Goal: Information Seeking & Learning: Learn about a topic

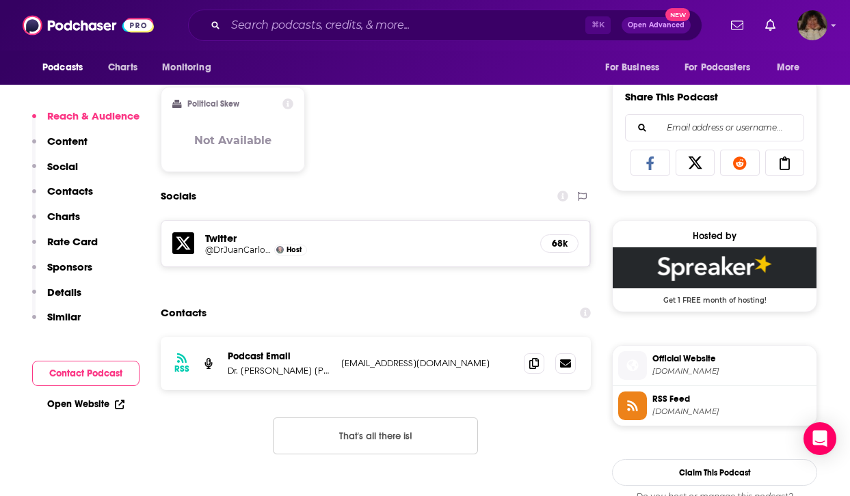
click at [463, 12] on div "⌘ K Open Advanced New" at bounding box center [445, 25] width 514 height 31
click at [452, 22] on input "Search podcasts, credits, & more..." at bounding box center [406, 25] width 360 height 22
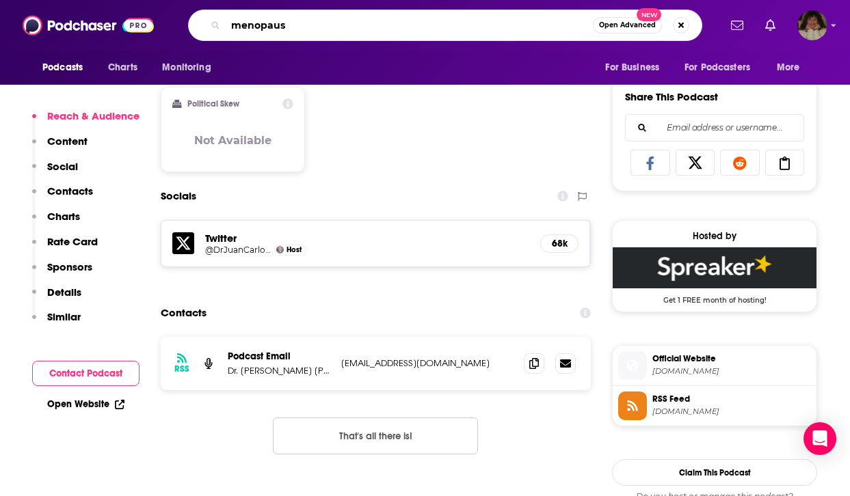
type input "menopause"
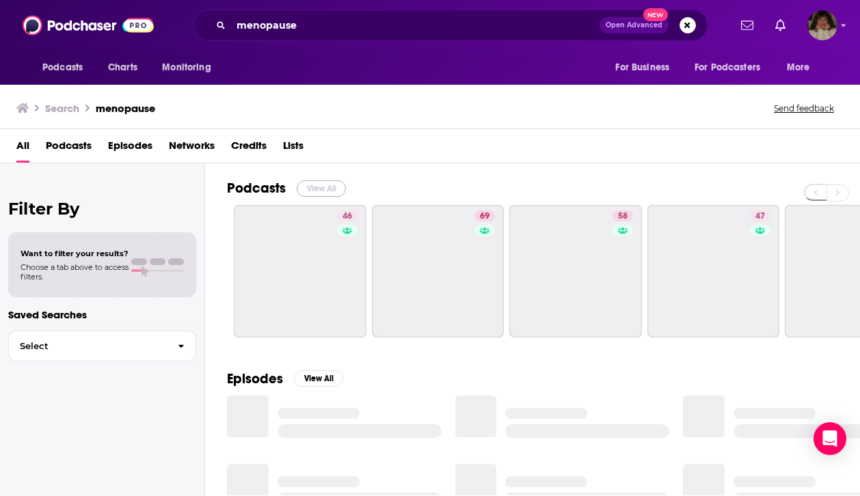
click at [326, 187] on button "View All" at bounding box center [321, 188] width 49 height 16
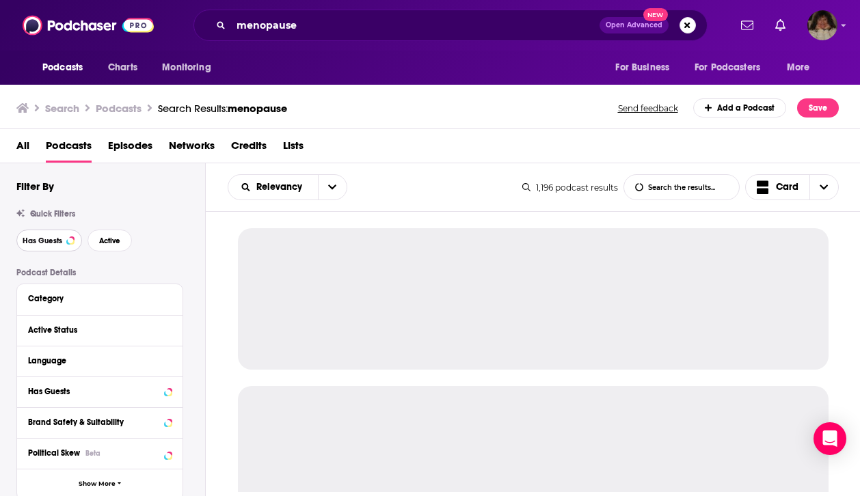
click at [33, 240] on span "Has Guests" at bounding box center [43, 241] width 40 height 8
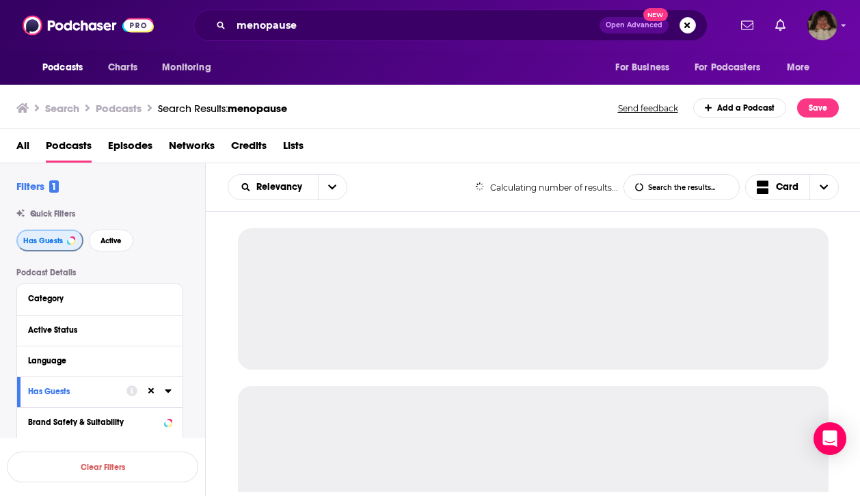
click at [33, 237] on span "Has Guests" at bounding box center [43, 241] width 40 height 8
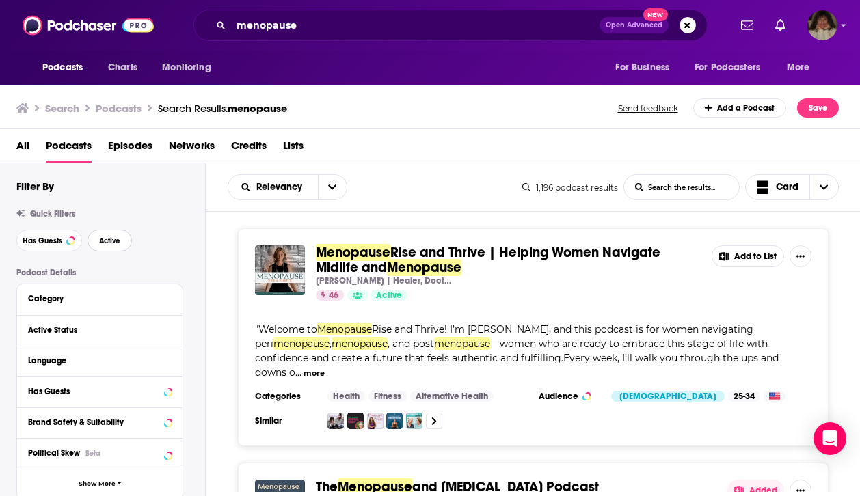
click at [111, 237] on span "Active" at bounding box center [109, 241] width 21 height 8
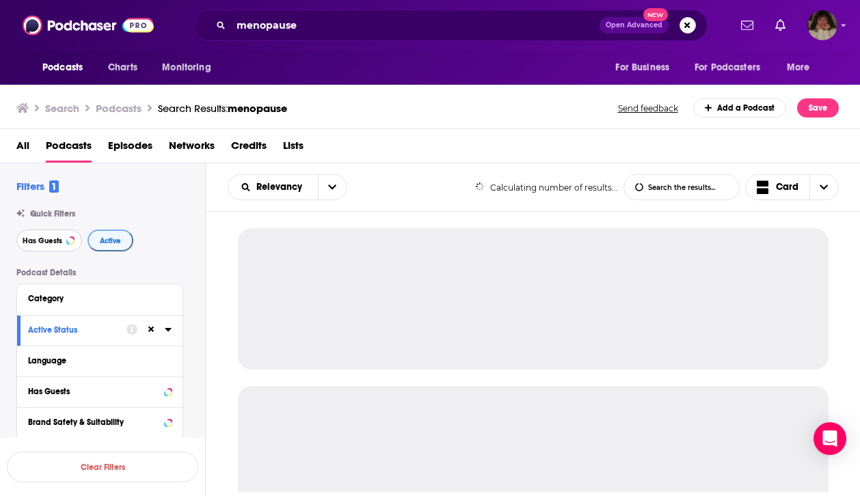
drag, startPoint x: 34, startPoint y: 240, endPoint x: 94, endPoint y: 241, distance: 59.5
click at [34, 241] on span "Has Guests" at bounding box center [43, 241] width 40 height 8
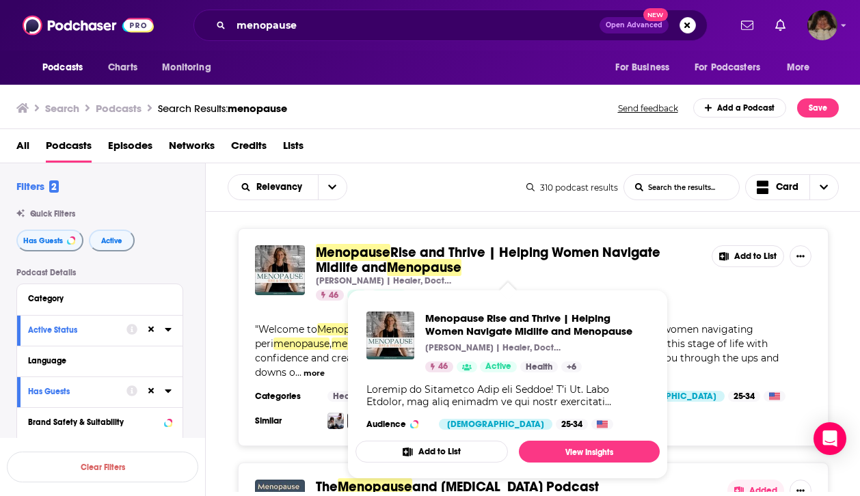
click at [517, 256] on span "Rise and Thrive | Helping Women Navigate Midlife and" at bounding box center [488, 260] width 345 height 32
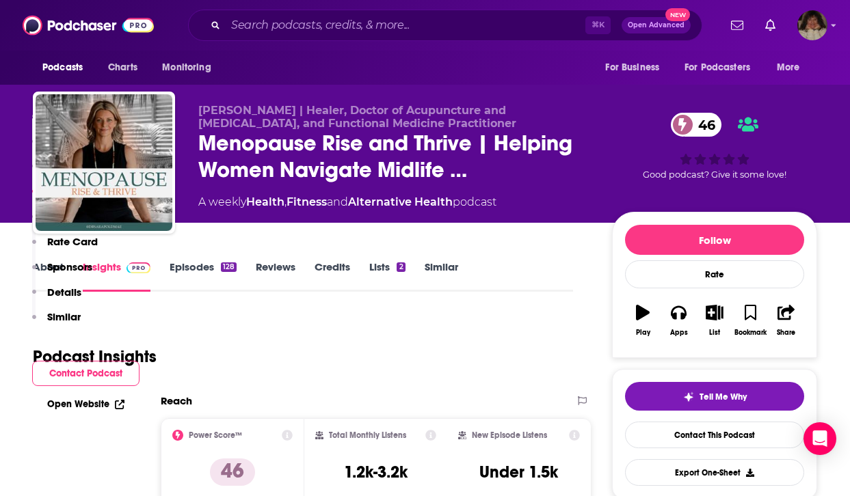
scroll to position [916, 0]
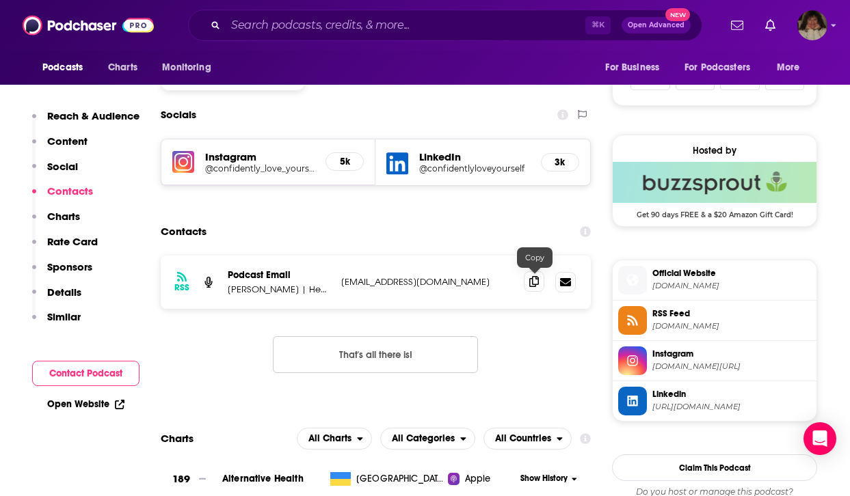
click at [533, 282] on icon at bounding box center [534, 281] width 10 height 11
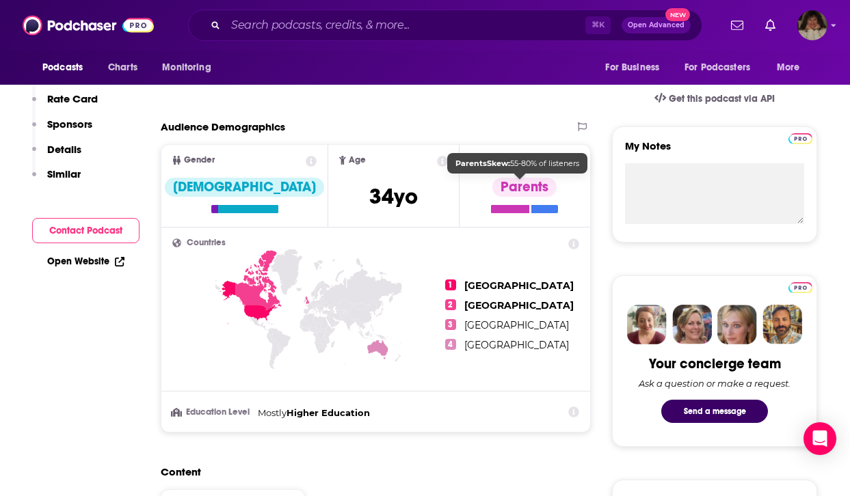
scroll to position [0, 0]
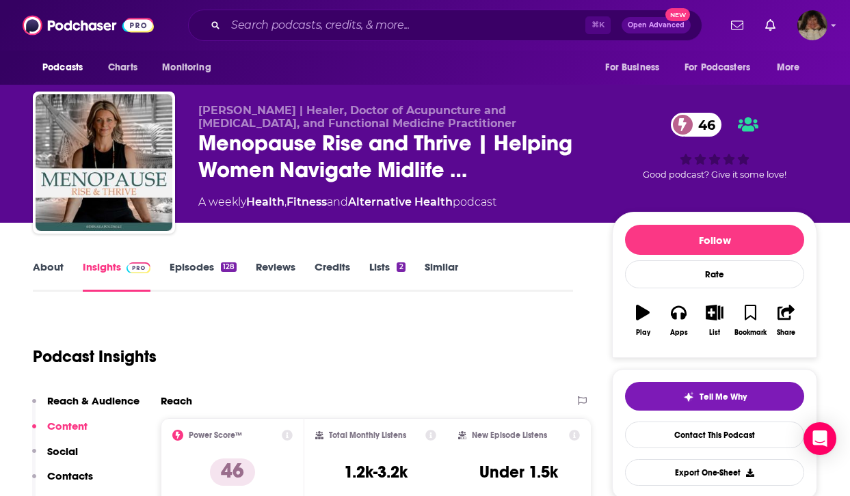
click at [48, 265] on link "About" at bounding box center [48, 275] width 31 height 31
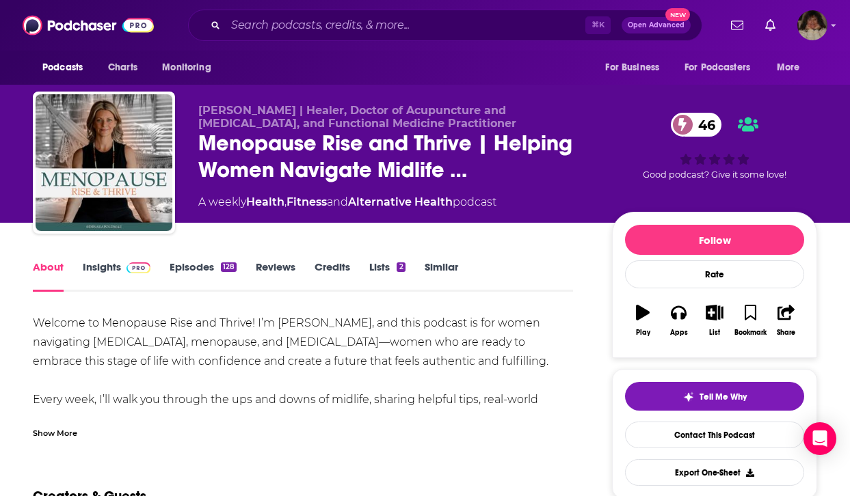
click at [104, 268] on link "Insights" at bounding box center [117, 275] width 68 height 31
